Goal: Check status

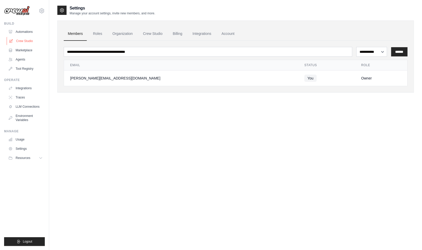
click at [27, 42] on link "Crew Studio" at bounding box center [26, 41] width 39 height 8
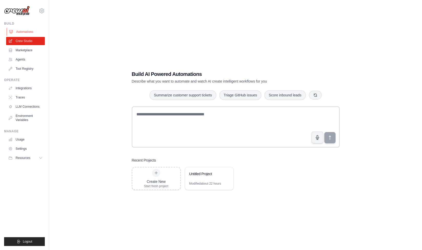
click at [28, 30] on link "Automations" at bounding box center [26, 32] width 39 height 8
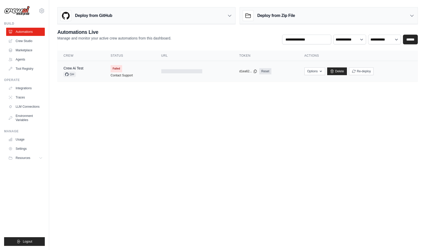
click at [115, 69] on span "Failed" at bounding box center [117, 68] width 12 height 7
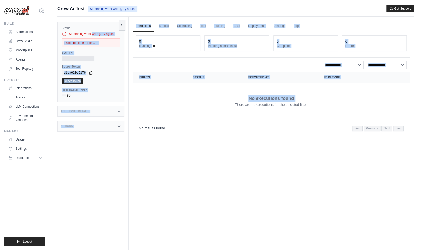
drag, startPoint x: 118, startPoint y: 33, endPoint x: 177, endPoint y: 101, distance: 89.9
click at [177, 101] on div "Status Something went wrong, try again. Failed to clone reposi...... API URL Be…" at bounding box center [235, 142] width 357 height 250
click at [177, 101] on div "No executions found There are no executions for the selected filter." at bounding box center [271, 101] width 265 height 29
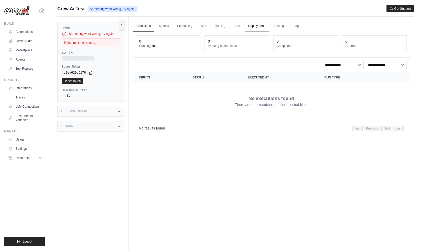
click at [262, 26] on link "Deployments" at bounding box center [257, 26] width 24 height 11
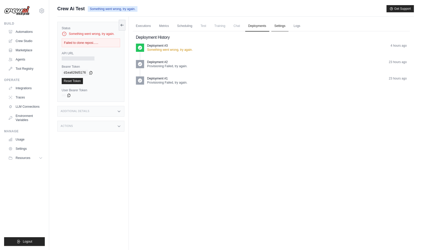
click at [281, 28] on link "Settings" at bounding box center [280, 26] width 17 height 11
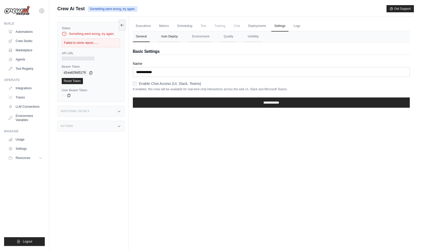
click at [167, 37] on button "Auto Deploy" at bounding box center [169, 36] width 23 height 11
